Goal: Transaction & Acquisition: Purchase product/service

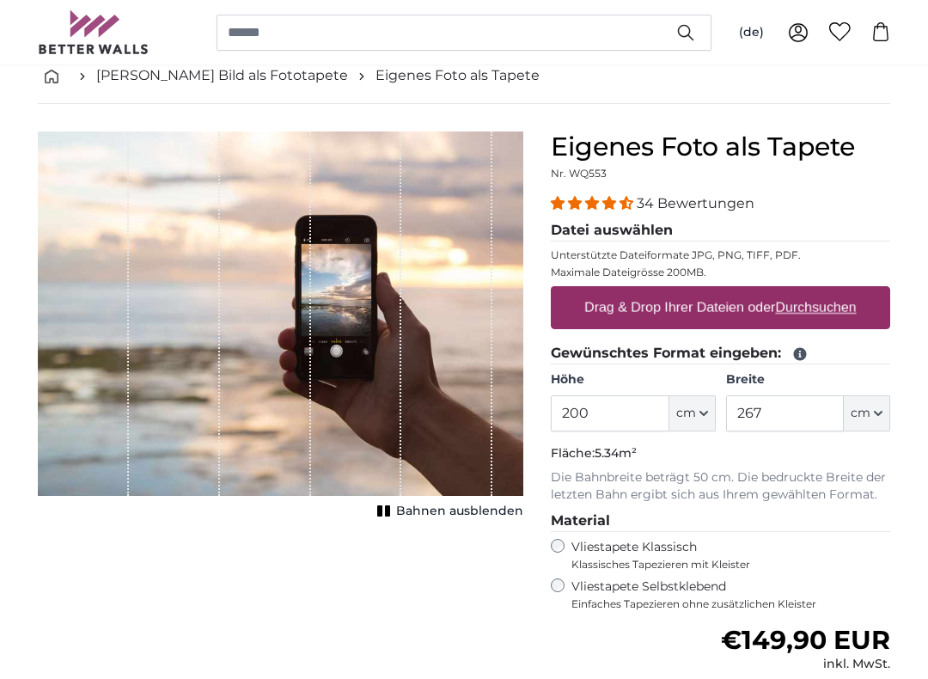
scroll to position [90, 0]
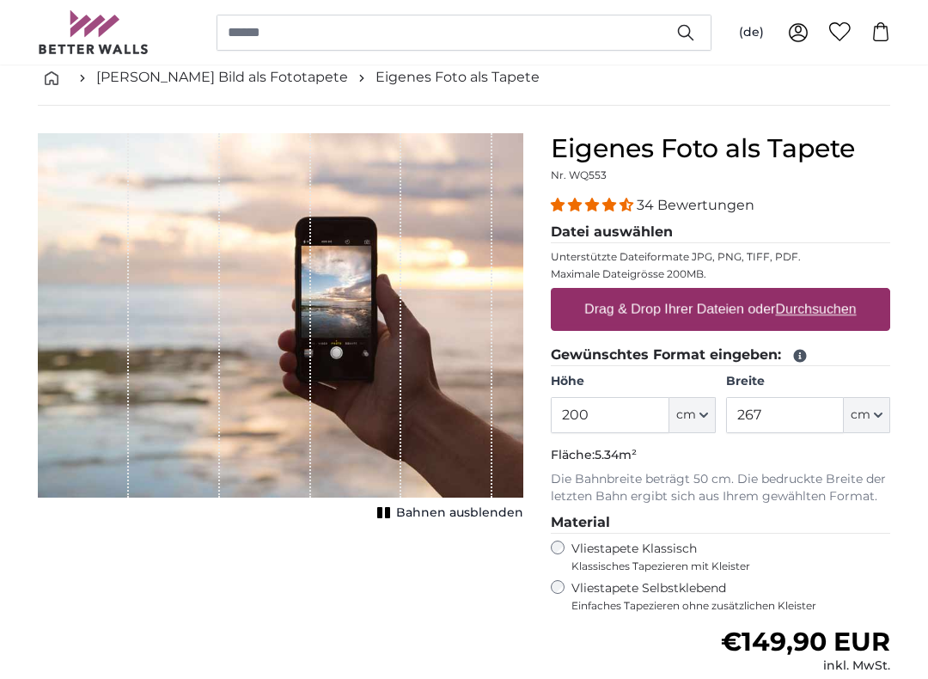
click at [697, 422] on button "cm" at bounding box center [693, 415] width 46 height 36
click at [706, 453] on link "Centimeter (cm)" at bounding box center [692, 460] width 151 height 31
click at [621, 408] on input "200" at bounding box center [610, 415] width 118 height 36
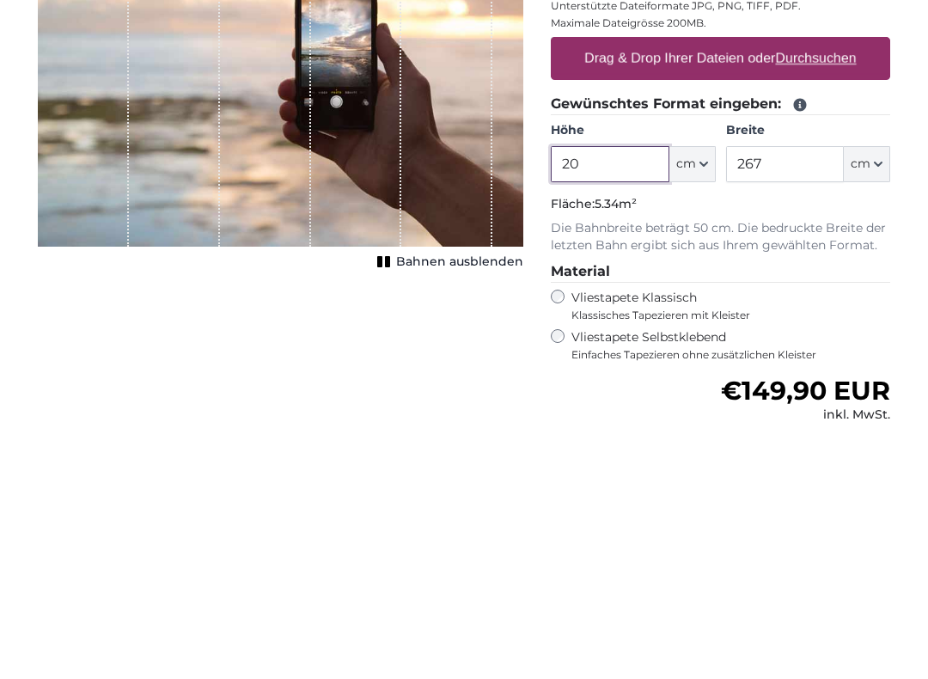
type input "2"
type input "150"
click at [808, 397] on input "267" at bounding box center [785, 415] width 118 height 36
type input "2"
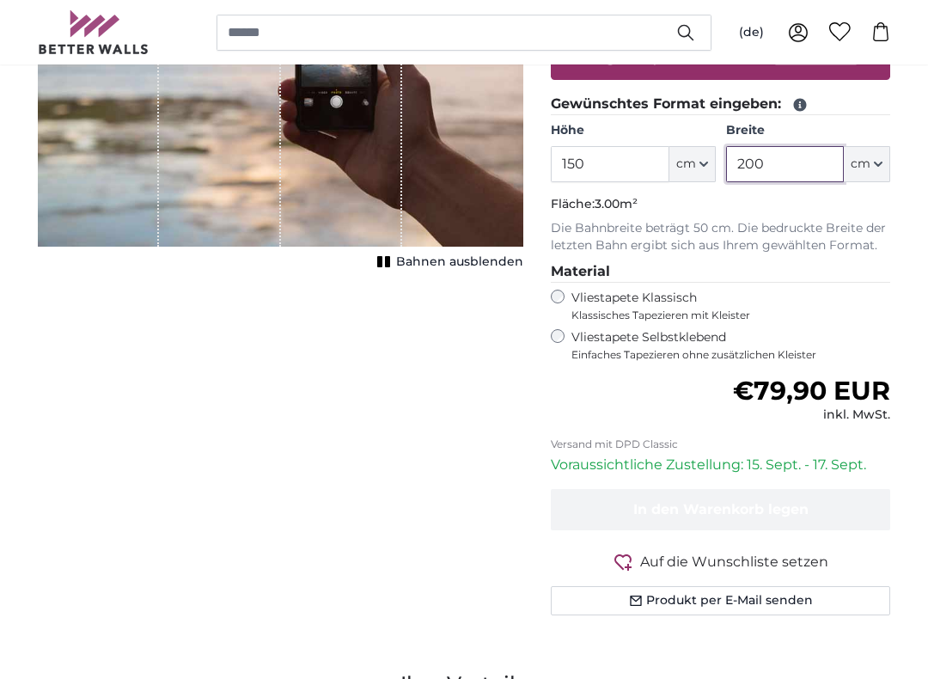
type input "200"
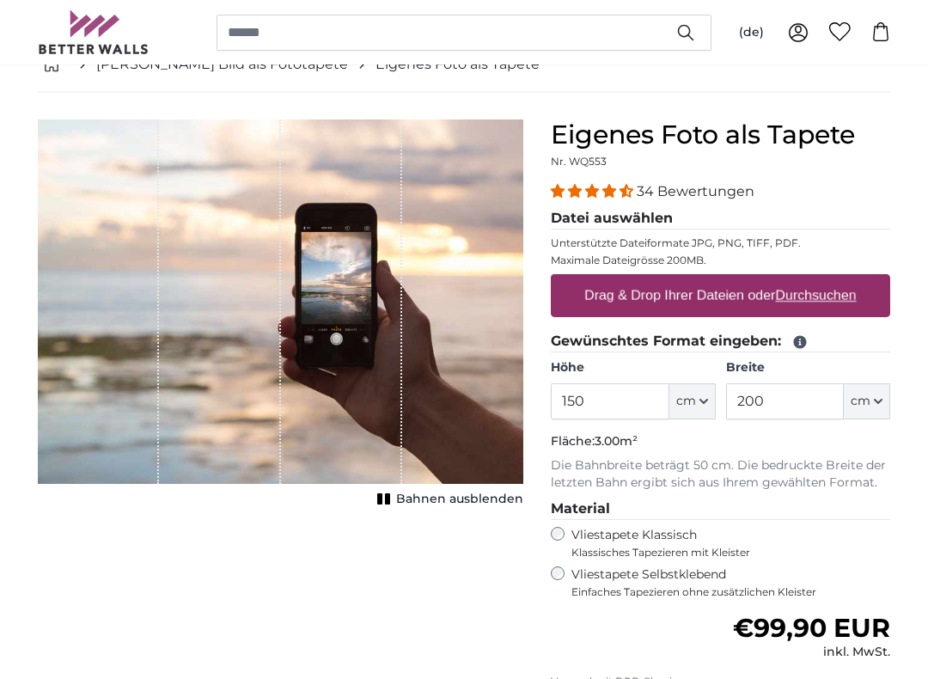
scroll to position [104, 0]
click at [799, 306] on label "Drag & Drop Ihrer Dateien oder Durchsuchen" at bounding box center [721, 296] width 286 height 34
click at [799, 279] on input "Drag & Drop Ihrer Dateien oder Durchsuchen" at bounding box center [721, 276] width 340 height 5
click at [847, 291] on u "Durchsuchen" at bounding box center [816, 295] width 81 height 15
click at [847, 279] on input "Drag & Drop Ihrer Dateien oder Durchsuchen" at bounding box center [721, 276] width 340 height 5
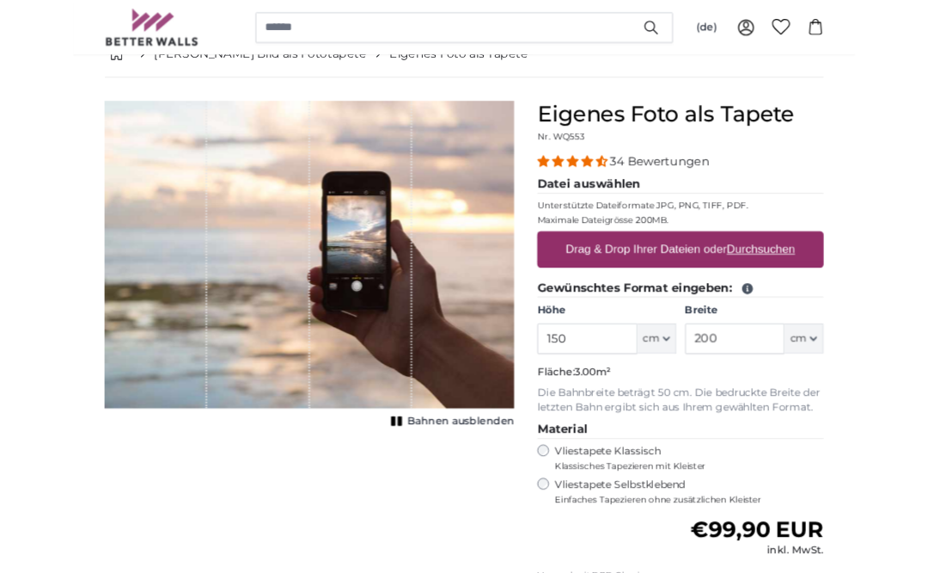
scroll to position [162, 0]
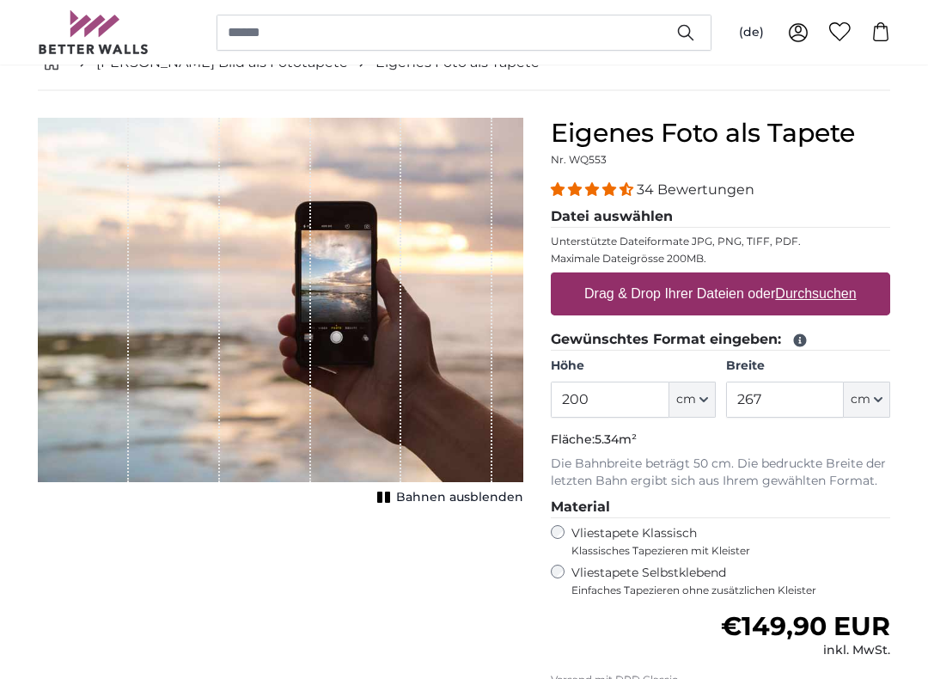
scroll to position [105, 0]
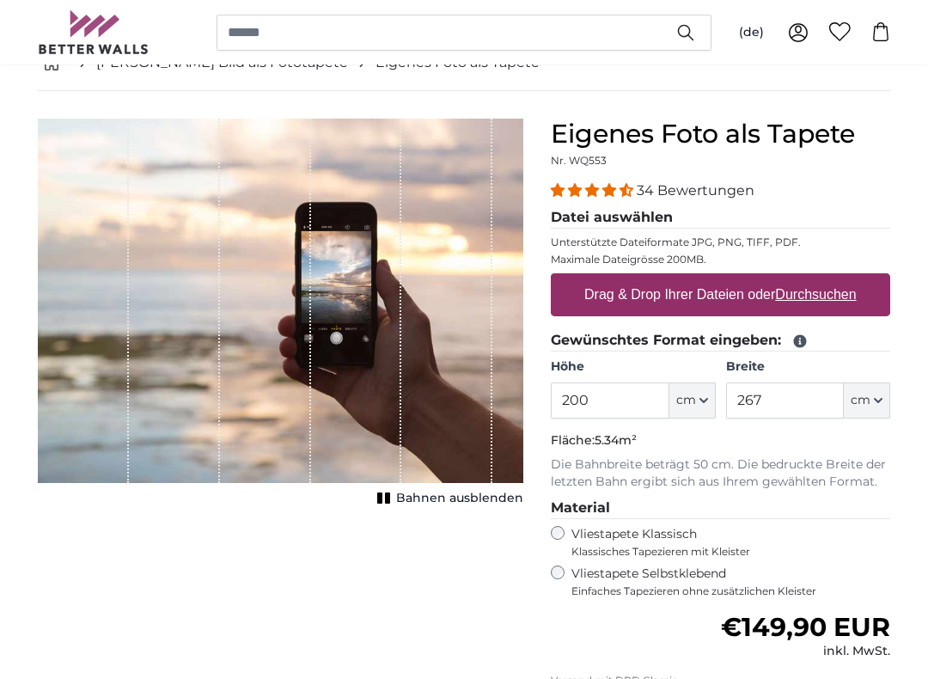
click at [848, 290] on u "Durchsuchen" at bounding box center [816, 294] width 81 height 15
click at [848, 279] on input "Drag & Drop Ihrer Dateien oder Durchsuchen" at bounding box center [721, 275] width 340 height 5
type input "**********"
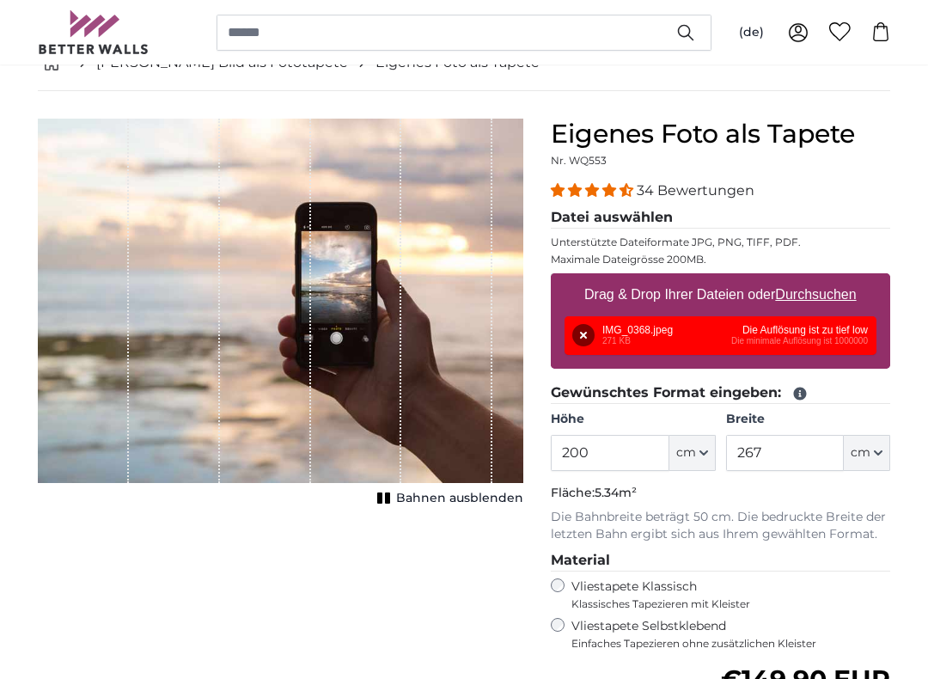
click at [587, 340] on button "Entfernen" at bounding box center [584, 335] width 22 height 22
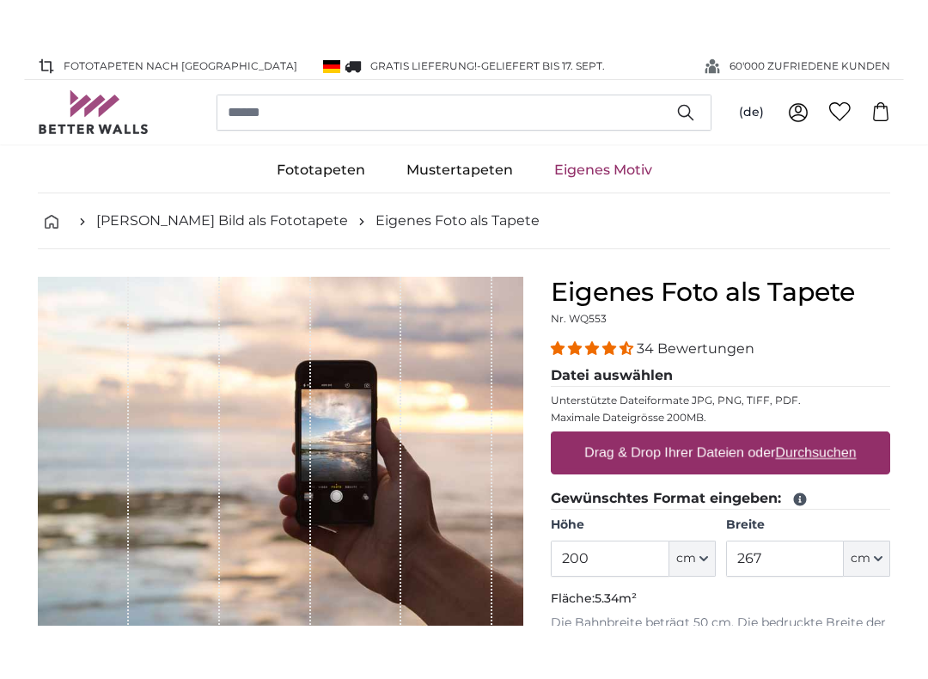
scroll to position [57, 0]
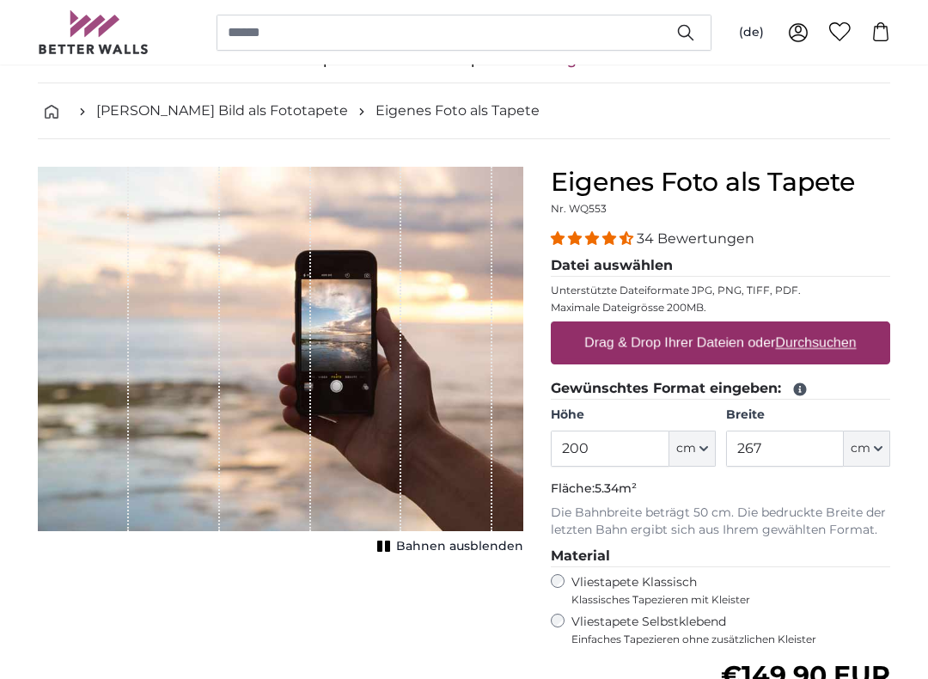
click at [837, 347] on u "Durchsuchen" at bounding box center [816, 342] width 81 height 15
click at [837, 327] on input "Drag & Drop Ihrer Dateien oder Durchsuchen" at bounding box center [721, 324] width 340 height 5
type input "**********"
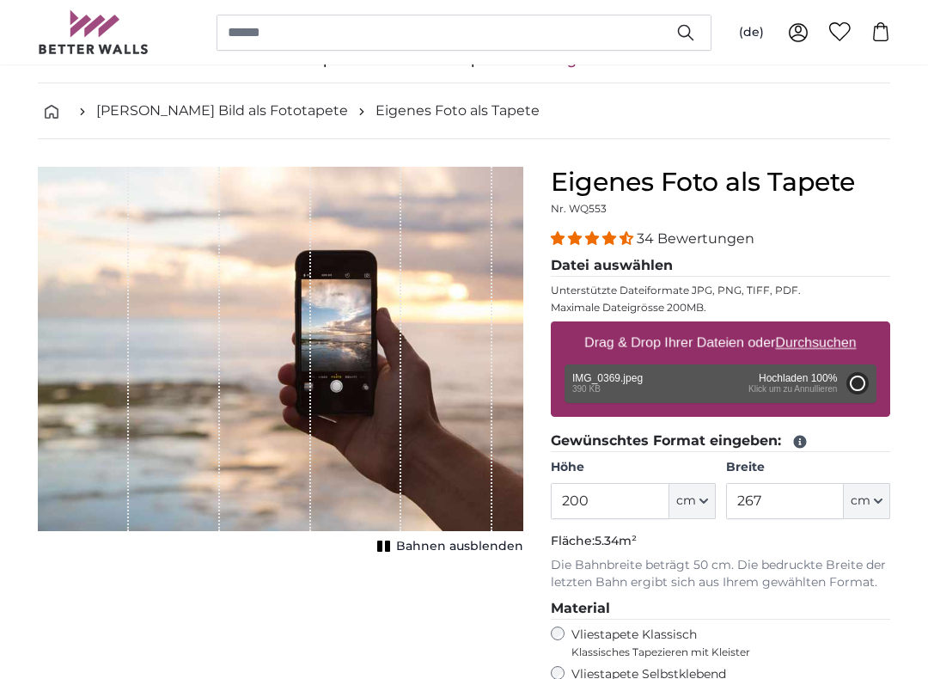
type input "124.6"
type input "81"
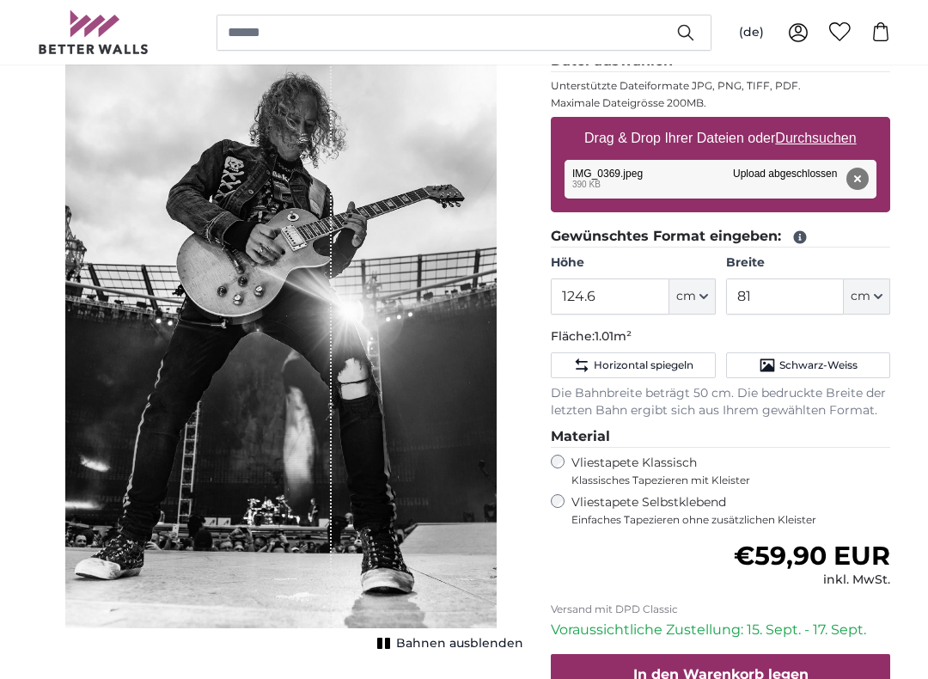
scroll to position [261, 0]
click at [572, 499] on label "Vliestapete Selbstklebend Einfaches Tapezieren ohne zusätzlichen Kleister" at bounding box center [731, 510] width 319 height 33
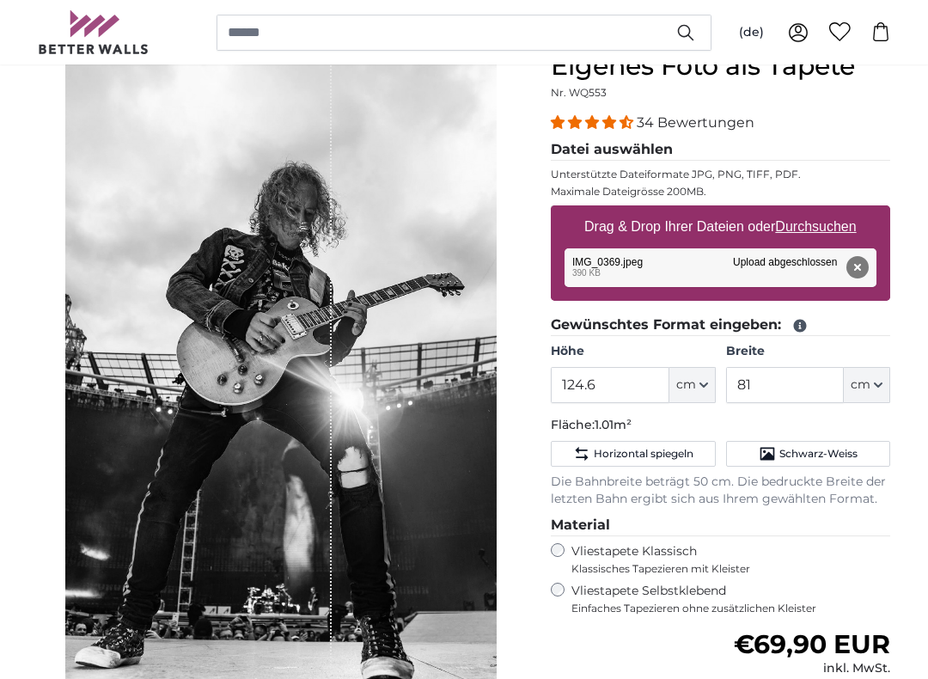
scroll to position [171, 0]
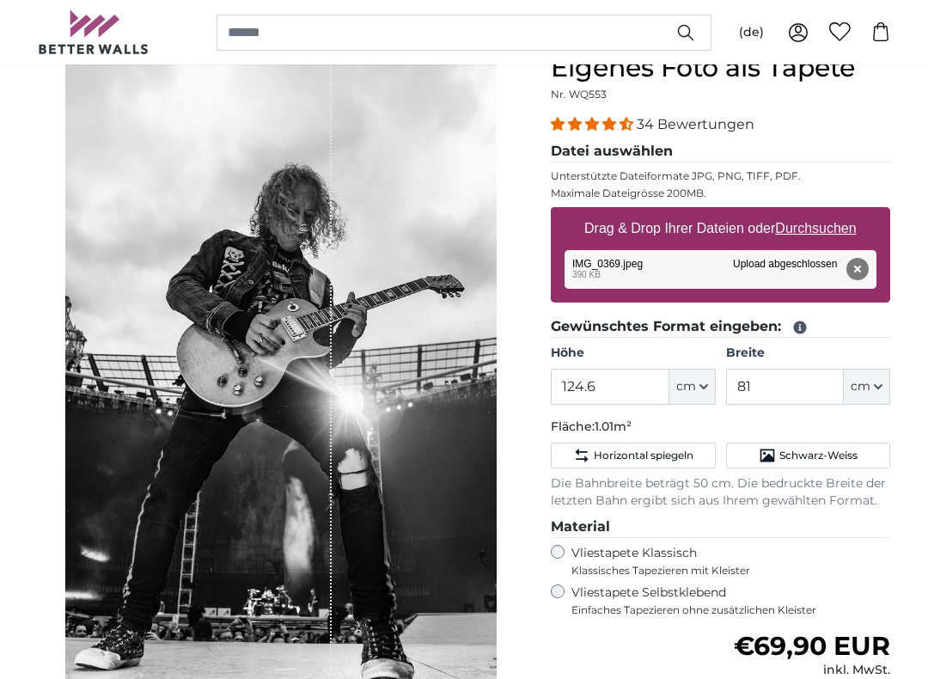
click at [697, 377] on button "cm" at bounding box center [693, 387] width 46 height 36
click at [306, 334] on div "1 of 1" at bounding box center [198, 385] width 266 height 666
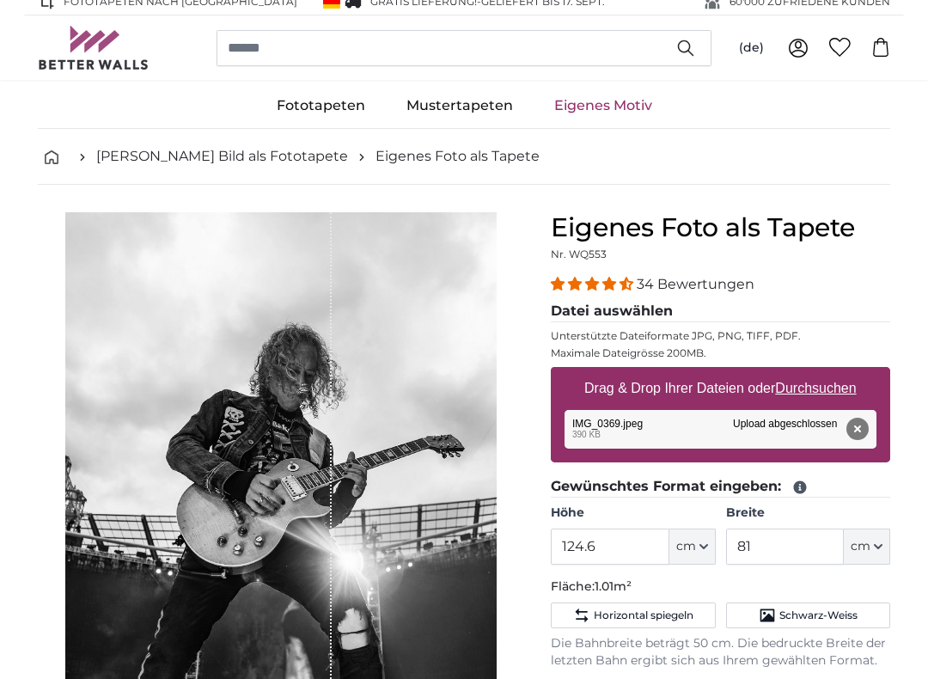
scroll to position [9, 0]
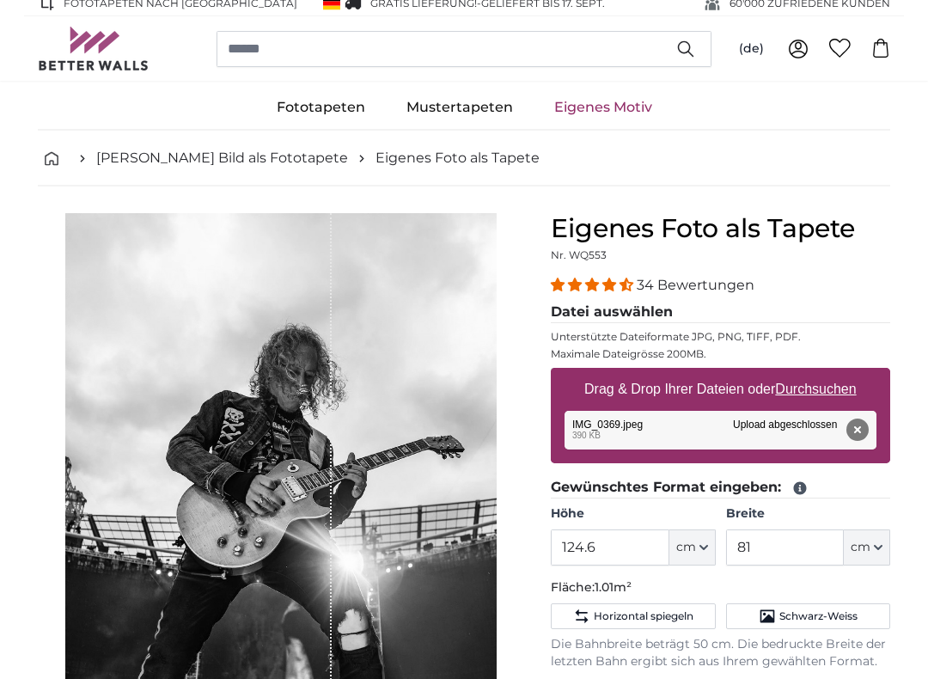
click at [336, 271] on div "1 of 1" at bounding box center [281, 547] width 432 height 666
click at [328, 284] on div "1 of 1" at bounding box center [198, 547] width 266 height 666
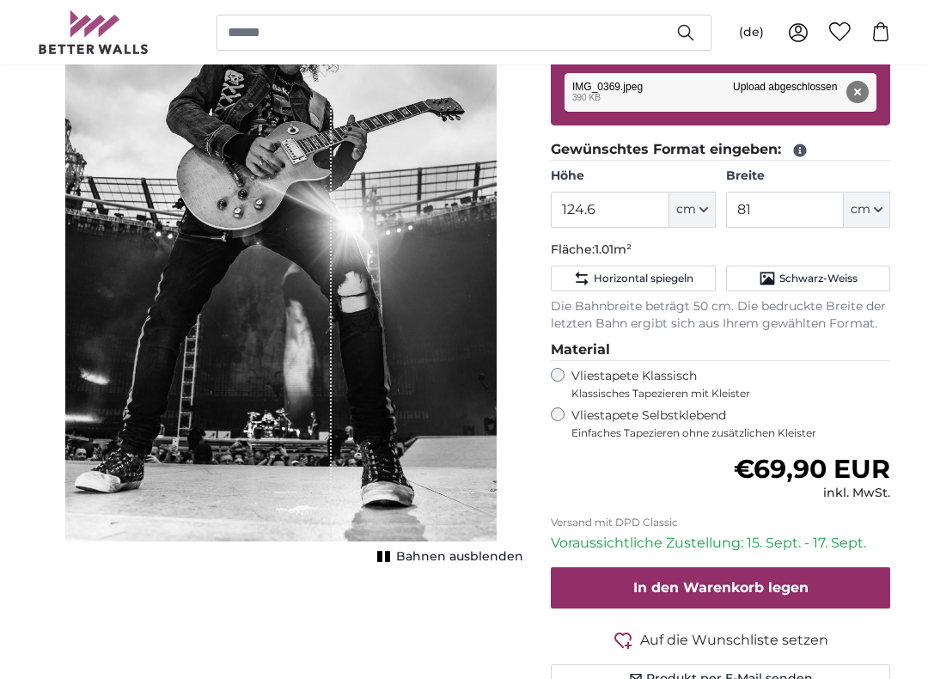
scroll to position [348, 0]
click at [389, 558] on rect "1 of 1" at bounding box center [387, 556] width 5 height 11
click at [388, 549] on button "Bahnen einblenden" at bounding box center [448, 557] width 150 height 24
click at [394, 549] on button "Bahnen ausblenden" at bounding box center [447, 557] width 151 height 24
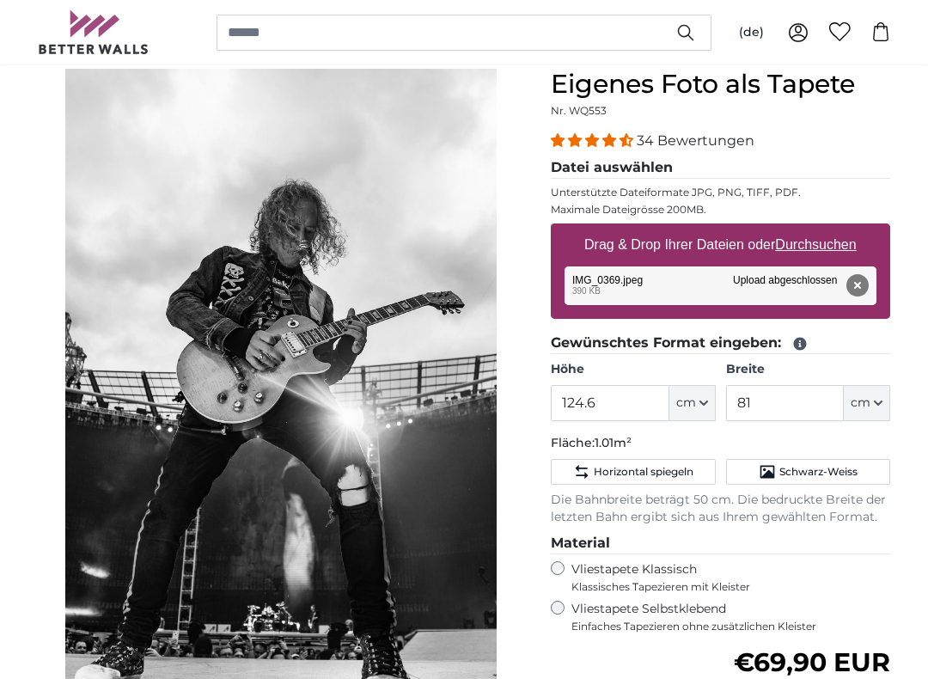
scroll to position [156, 0]
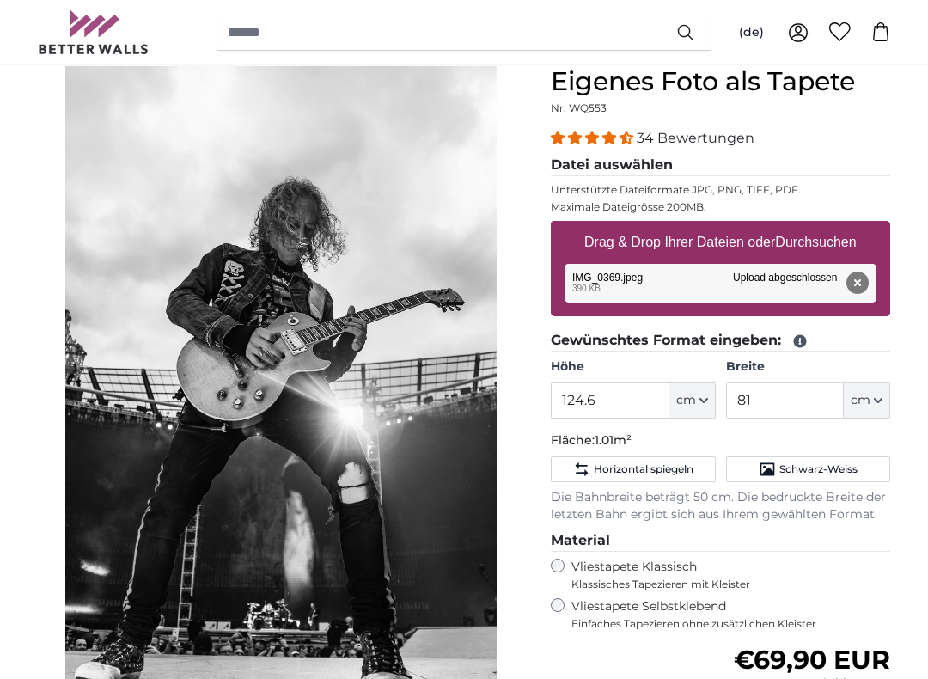
click at [691, 404] on span "cm" at bounding box center [687, 401] width 20 height 17
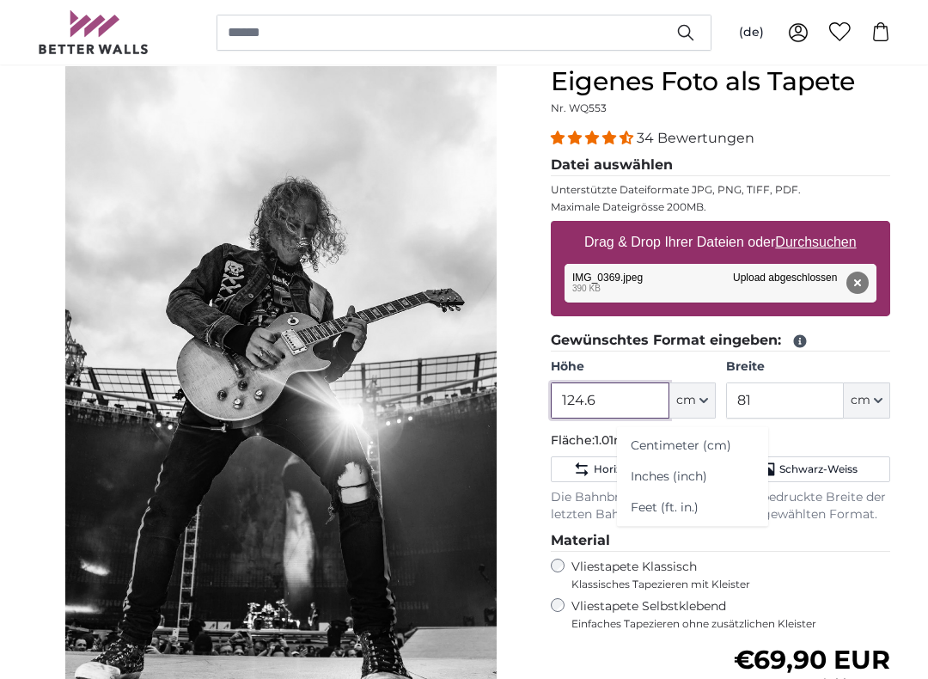
click at [632, 400] on input "124.6" at bounding box center [610, 401] width 118 height 36
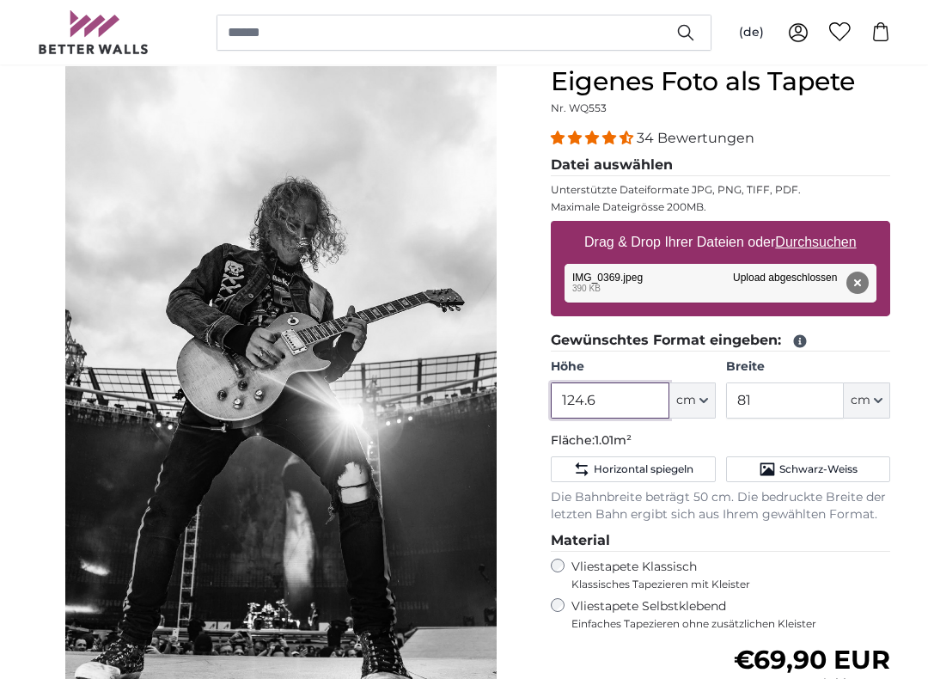
scroll to position [156, 0]
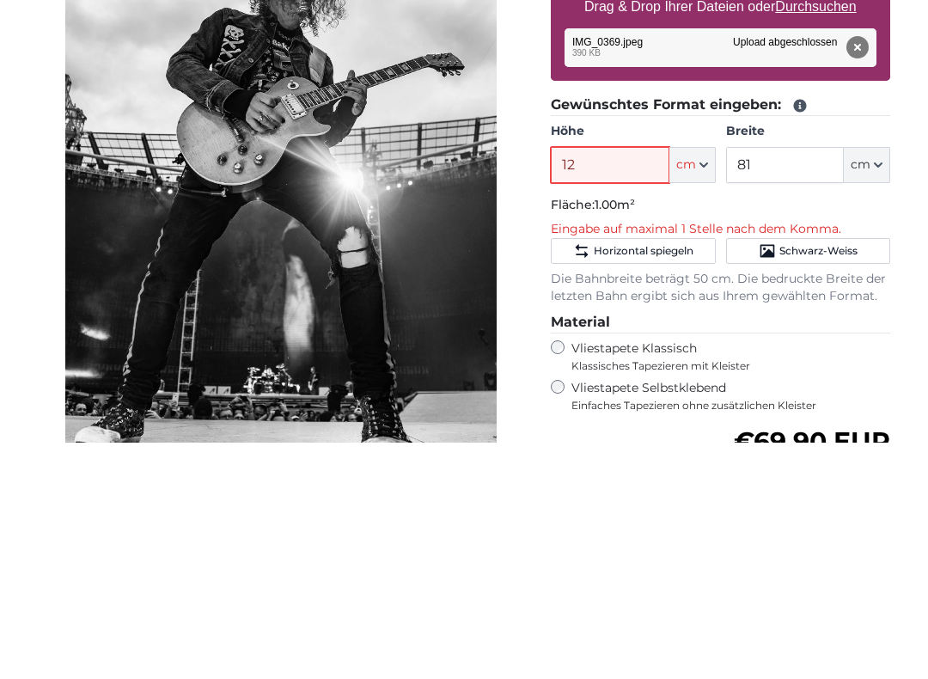
type input "1"
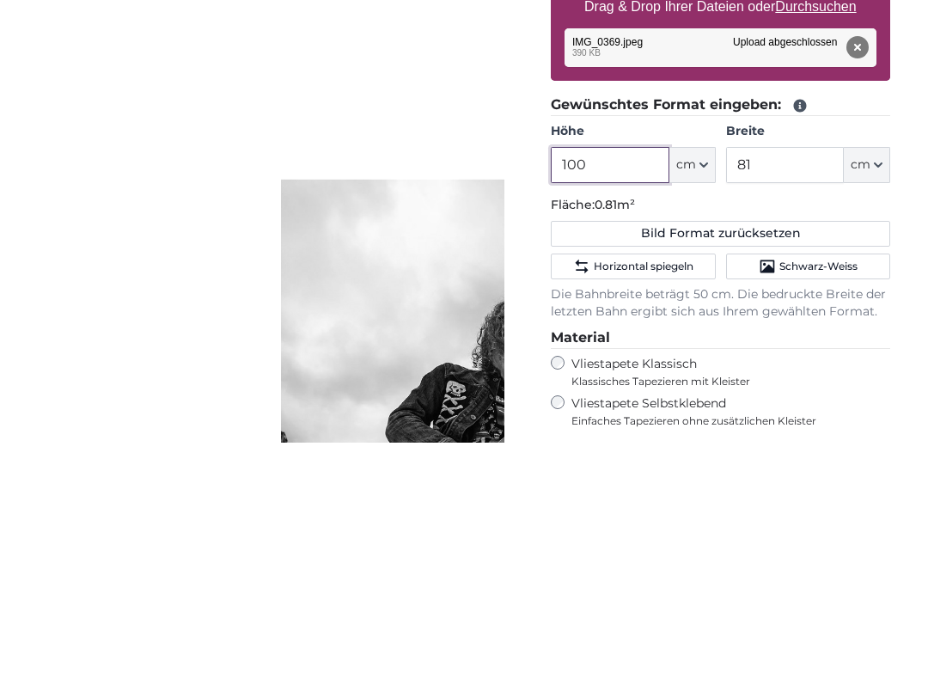
type input "100"
click at [776, 383] on input "81" at bounding box center [785, 401] width 118 height 36
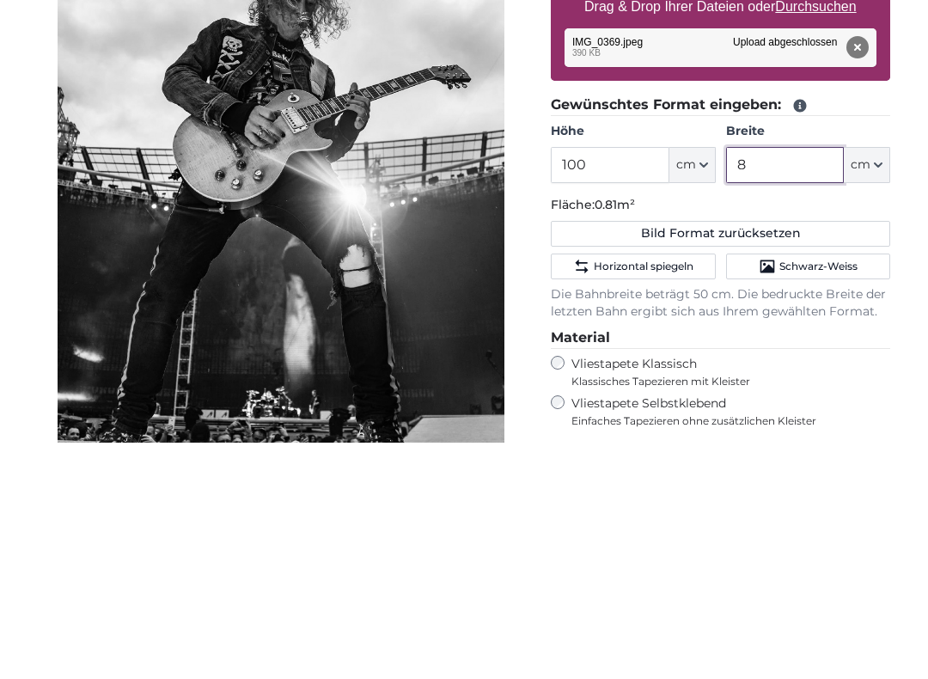
type input "80"
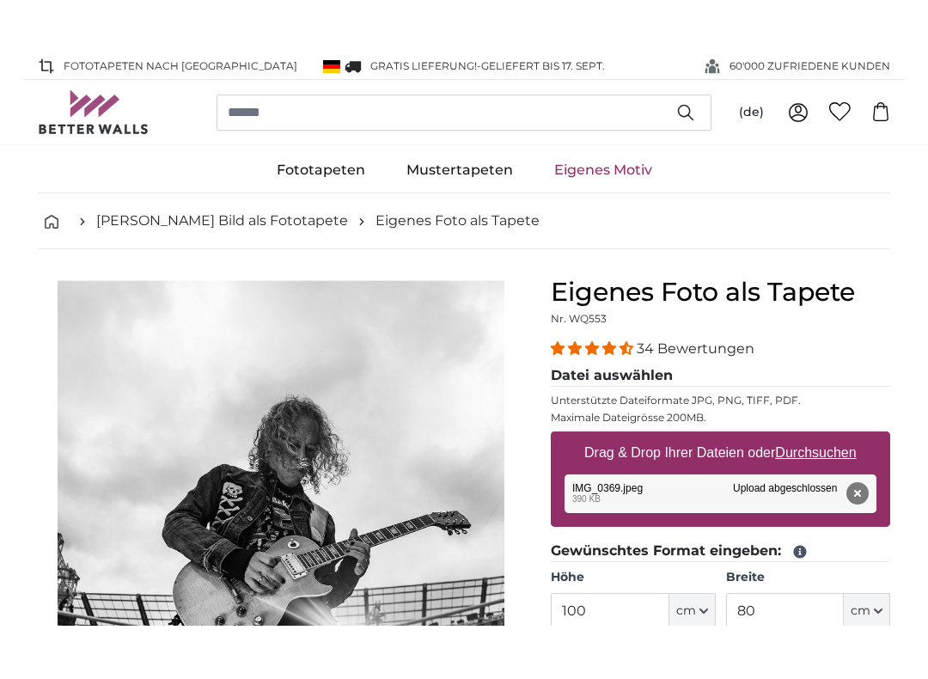
scroll to position [87, 0]
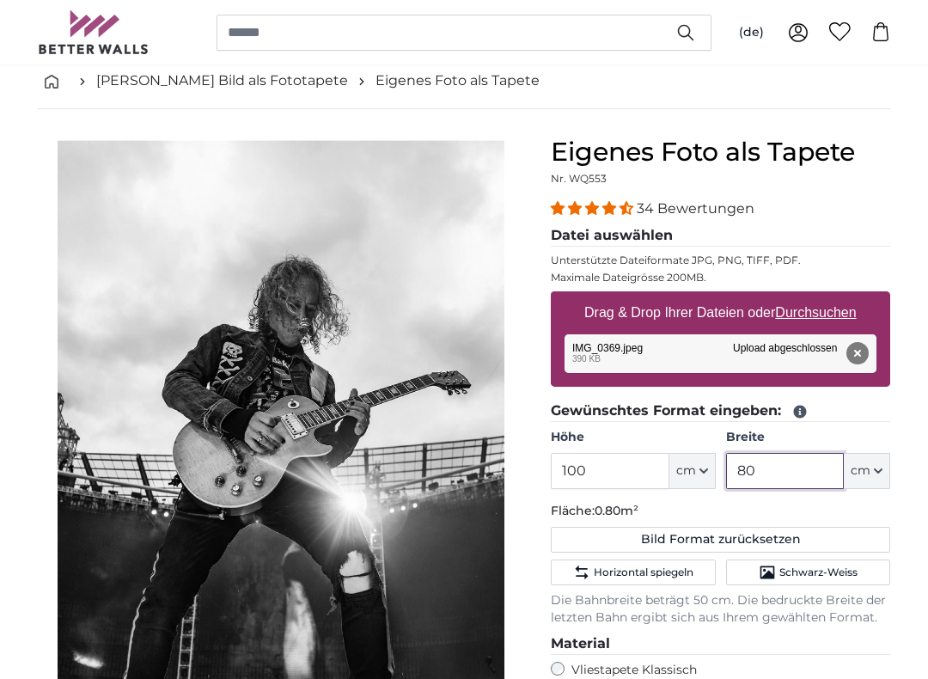
type input "80"
click at [836, 316] on u "Durchsuchen" at bounding box center [816, 312] width 81 height 15
click at [836, 297] on input "Drag & Drop Ihrer Dateien oder Durchsuchen" at bounding box center [721, 293] width 340 height 5
type input "**********"
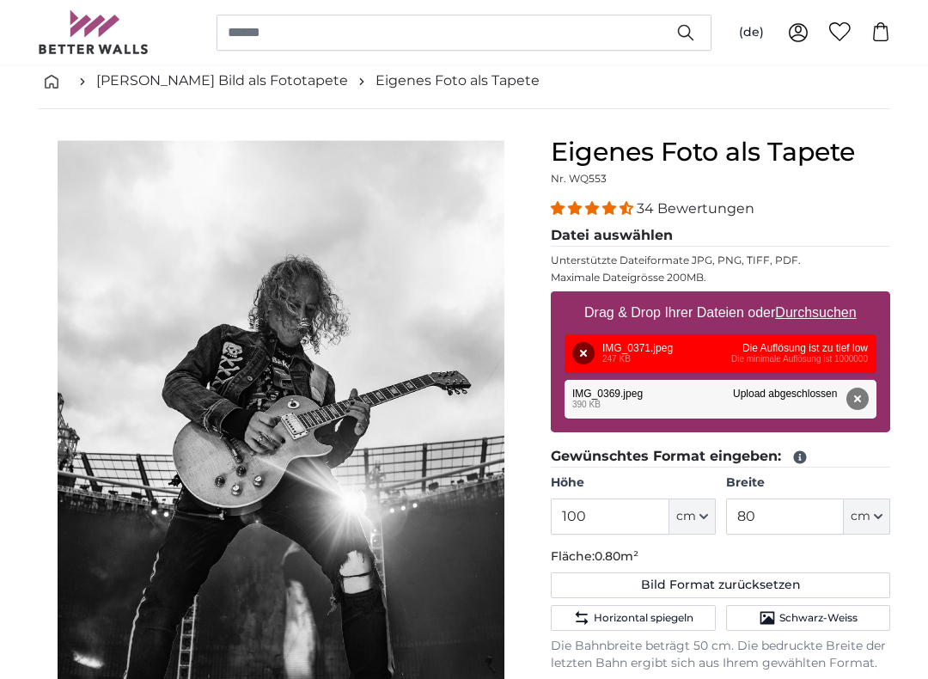
click at [587, 351] on button "Entfernen" at bounding box center [584, 353] width 22 height 22
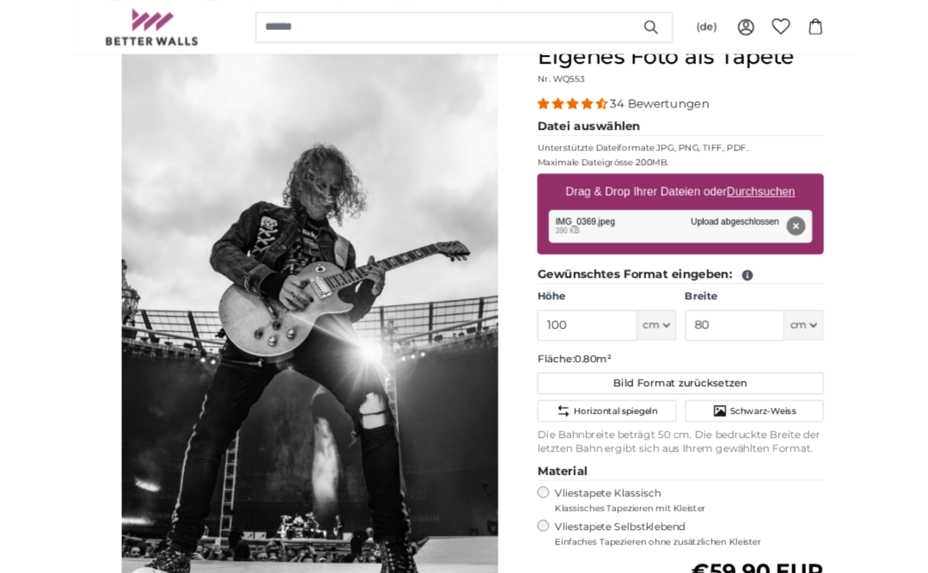
scroll to position [230, 0]
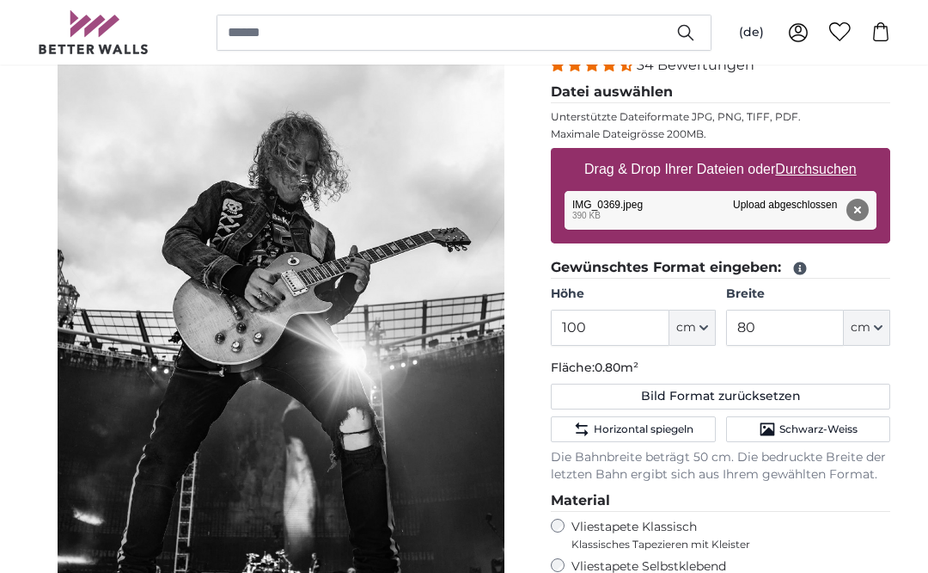
click at [843, 168] on u "Durchsuchen" at bounding box center [816, 169] width 81 height 15
click at [843, 153] on input "Drag & Drop Ihrer Dateien oder Durchsuchen" at bounding box center [721, 150] width 340 height 5
type input "**********"
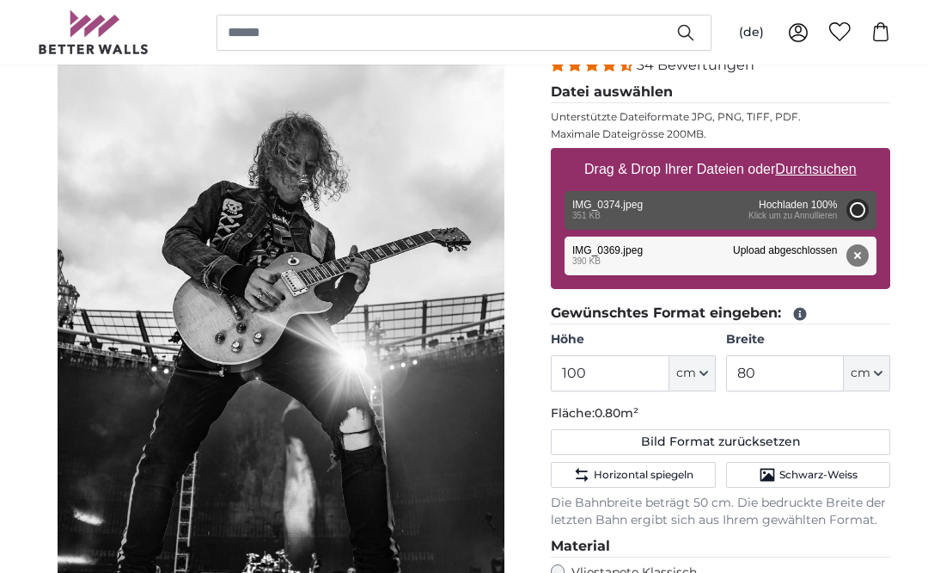
type input "84.5"
type input "71"
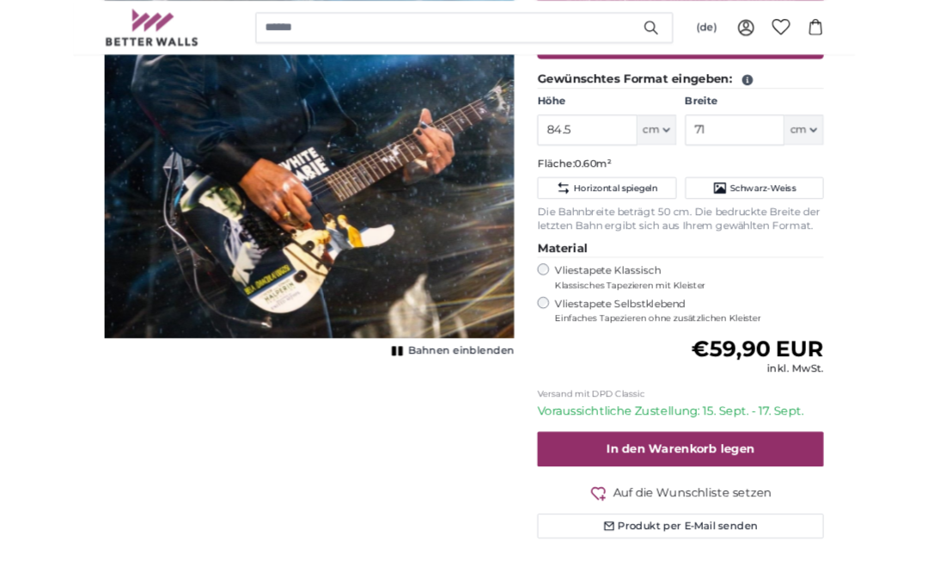
scroll to position [365, 0]
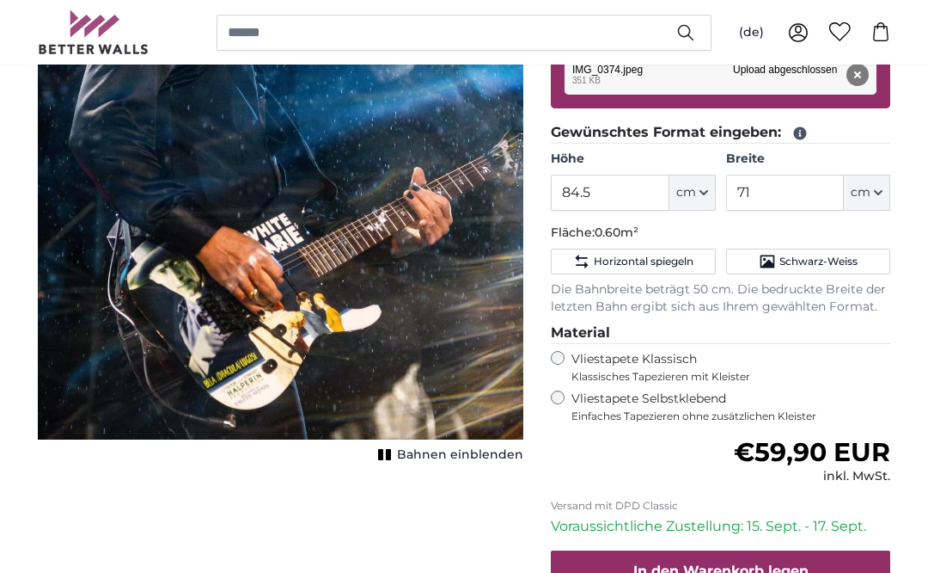
click at [823, 259] on span "Schwarz-Weiss" at bounding box center [819, 261] width 78 height 14
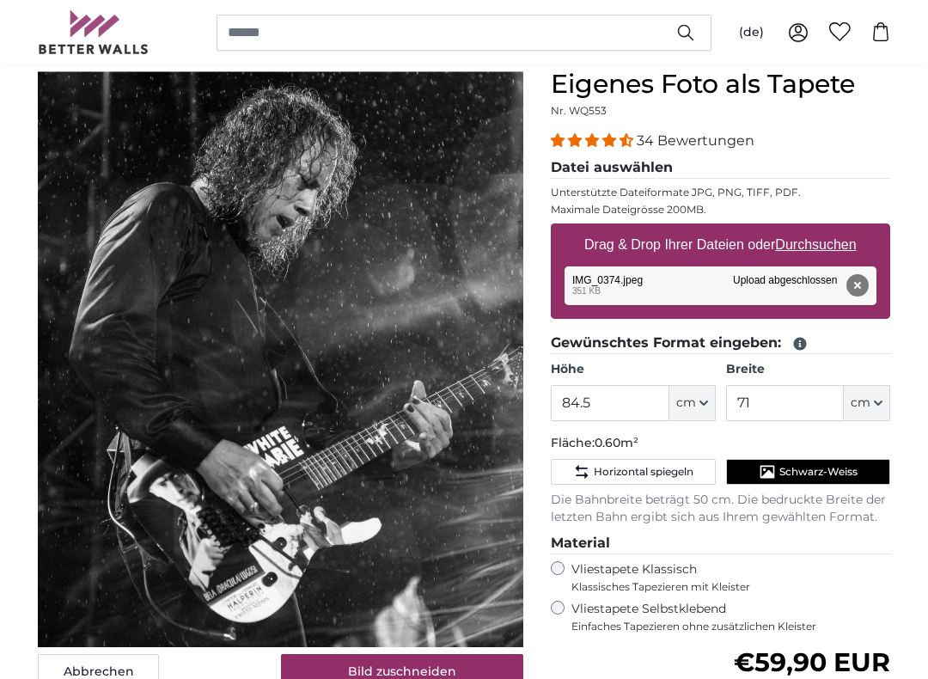
scroll to position [156, 0]
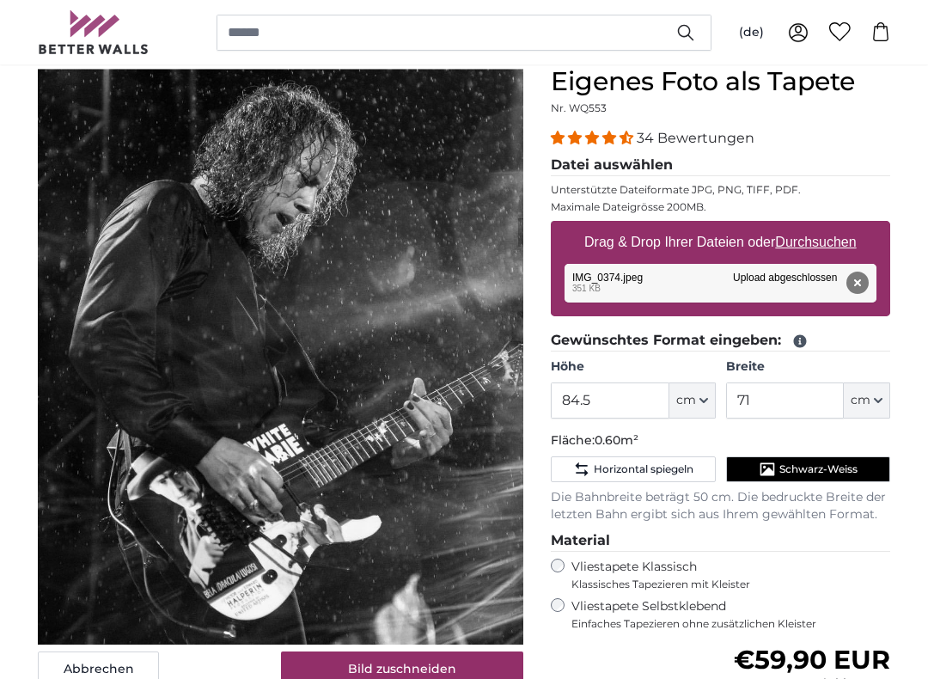
click at [851, 250] on u "Durchsuchen" at bounding box center [816, 243] width 81 height 15
click at [851, 227] on input "Drag & Drop Ihrer Dateien oder Durchsuchen" at bounding box center [721, 224] width 340 height 5
click at [832, 249] on u "Durchsuchen" at bounding box center [816, 242] width 81 height 15
click at [832, 226] on input "Drag & Drop Ihrer Dateien oder Durchsuchen" at bounding box center [721, 223] width 340 height 5
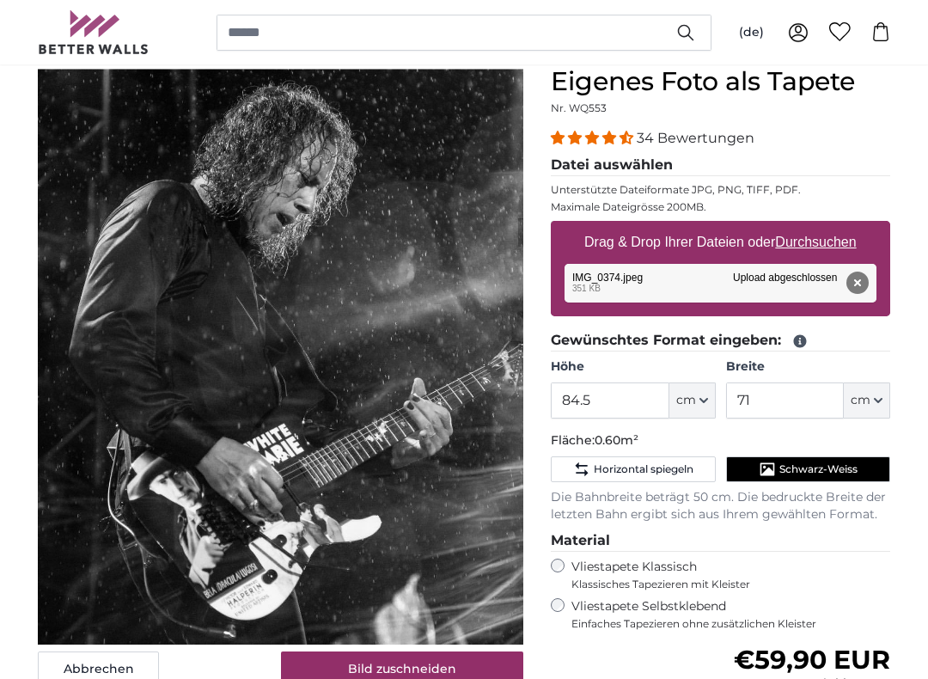
type input "**********"
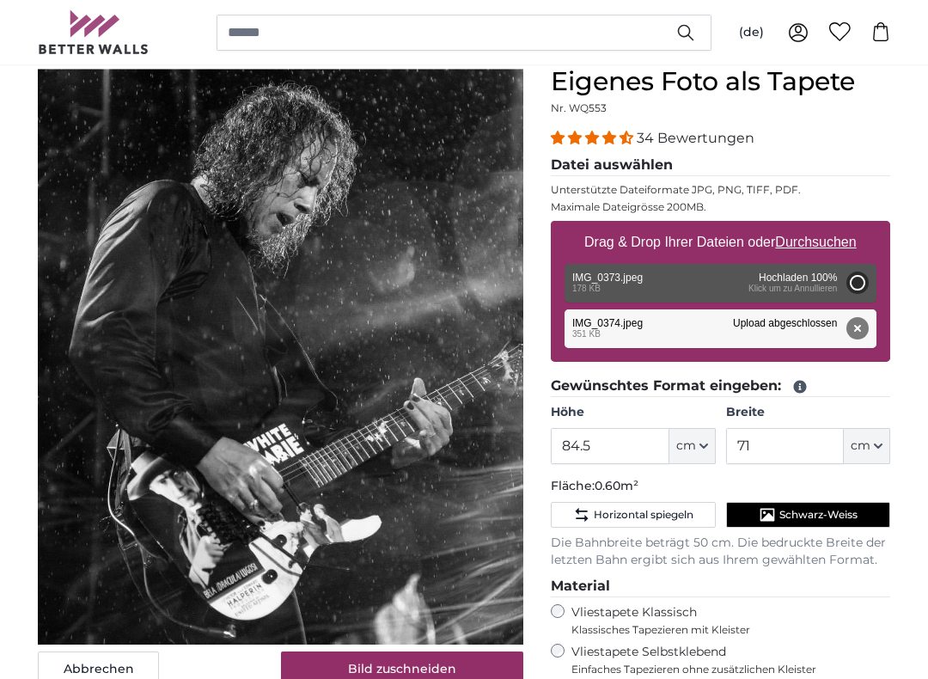
type input "75.9"
type input "63"
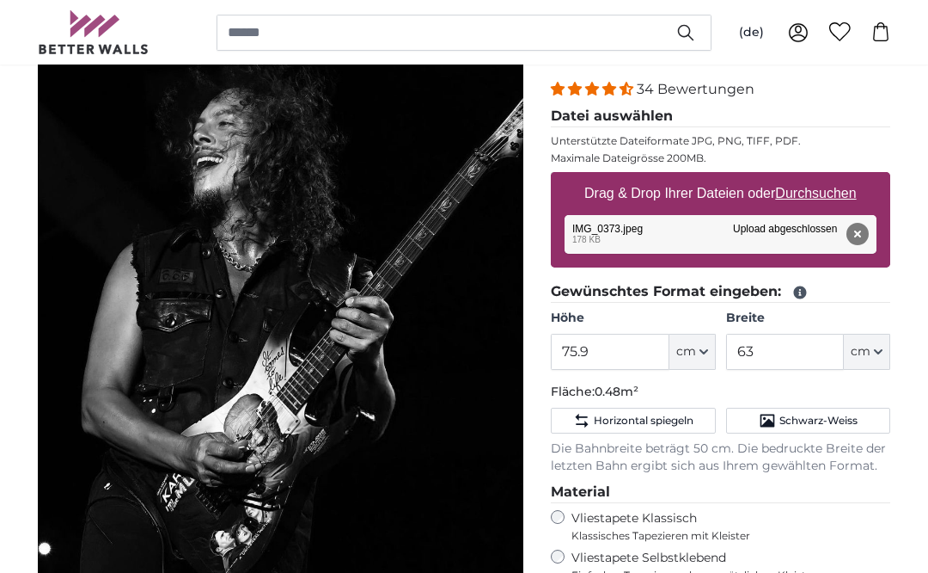
scroll to position [206, 0]
click at [845, 196] on u "Durchsuchen" at bounding box center [816, 193] width 81 height 15
click at [845, 177] on input "Drag & Drop Ihrer Dateien oder Durchsuchen" at bounding box center [721, 174] width 340 height 5
type input "**********"
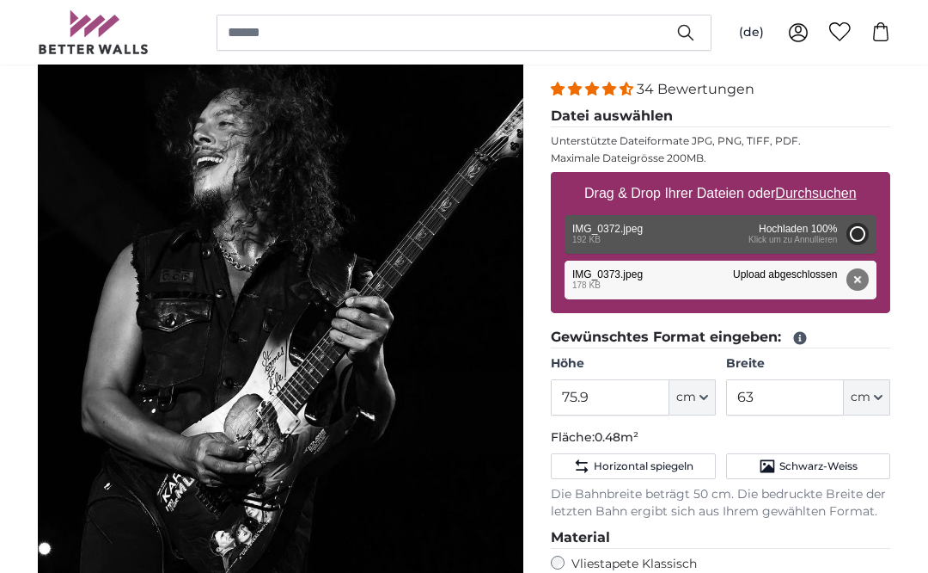
type input "75.6"
type input "62"
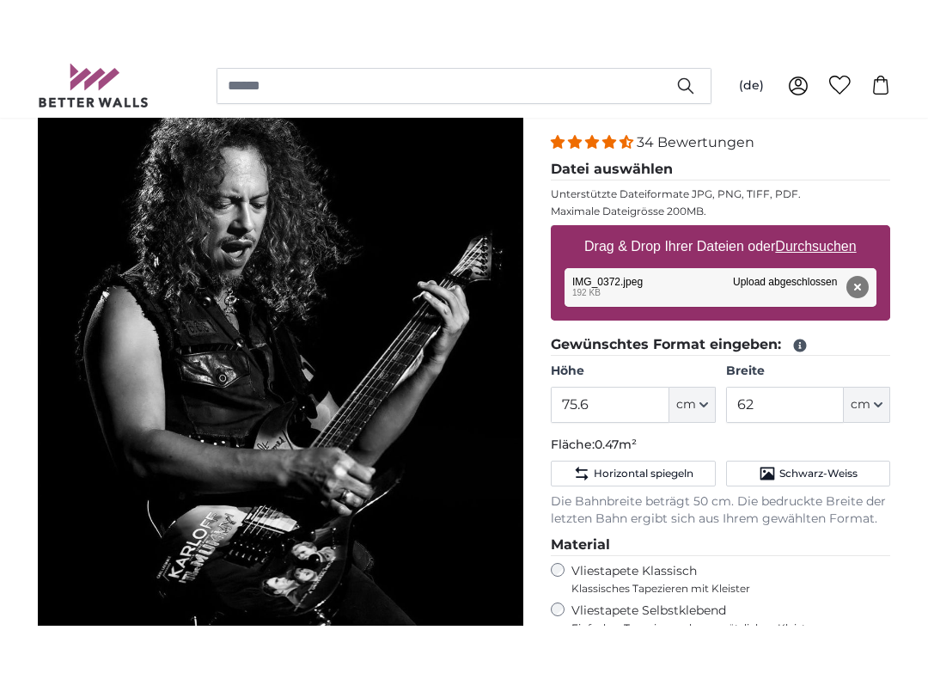
scroll to position [187, 0]
